Goal: Task Accomplishment & Management: Use online tool/utility

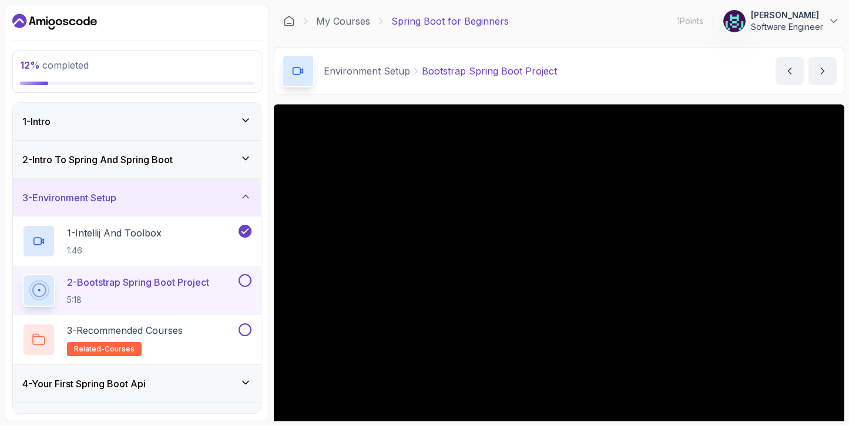
scroll to position [35, 0]
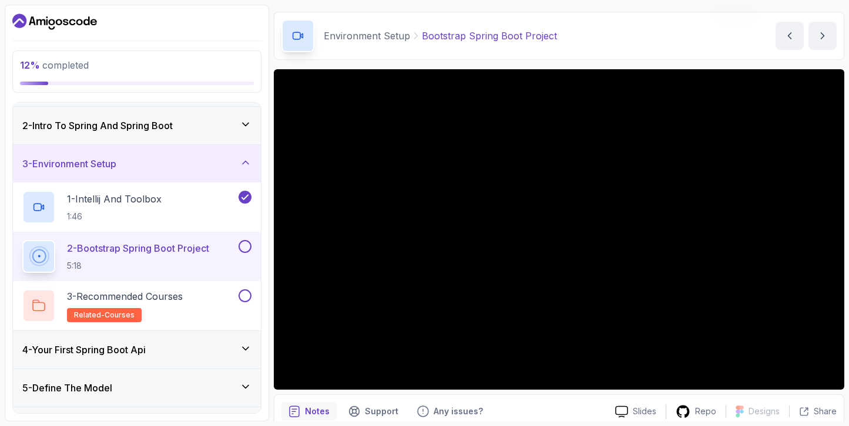
click at [21, 22] on icon "Dashboard" at bounding box center [19, 21] width 14 height 14
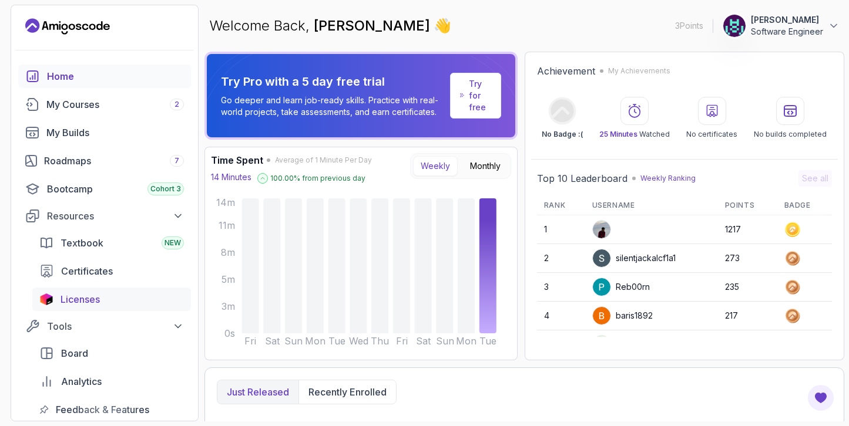
click at [99, 298] on span "Licenses" at bounding box center [79, 300] width 39 height 14
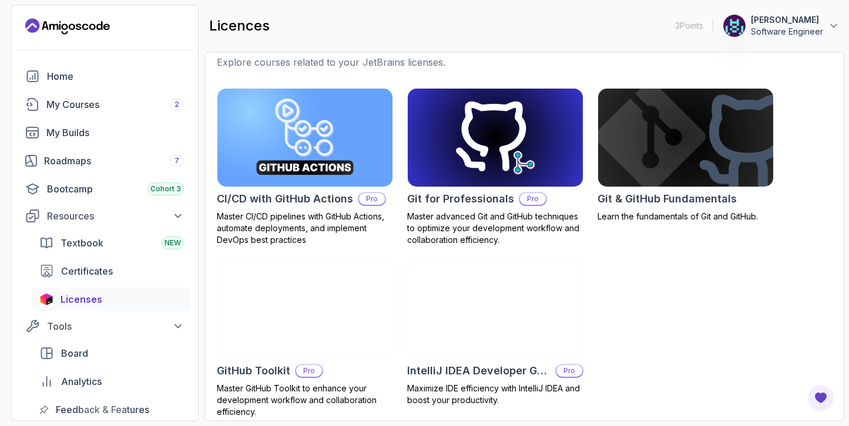
scroll to position [34, 0]
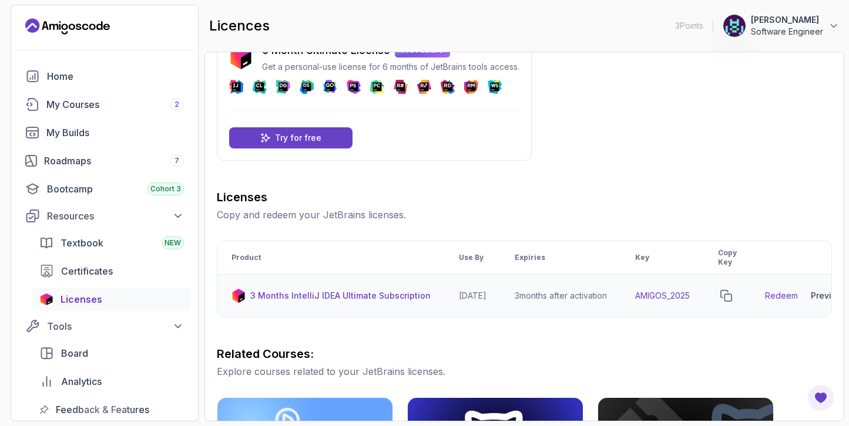
click at [798, 295] on link "Redeem" at bounding box center [781, 296] width 33 height 12
click at [367, 298] on p "3 Months IntelliJ IDEA Ultimate Subscription" at bounding box center [340, 296] width 180 height 12
click at [732, 298] on icon "copy-button" at bounding box center [726, 296] width 12 height 12
